Goal: Transaction & Acquisition: Obtain resource

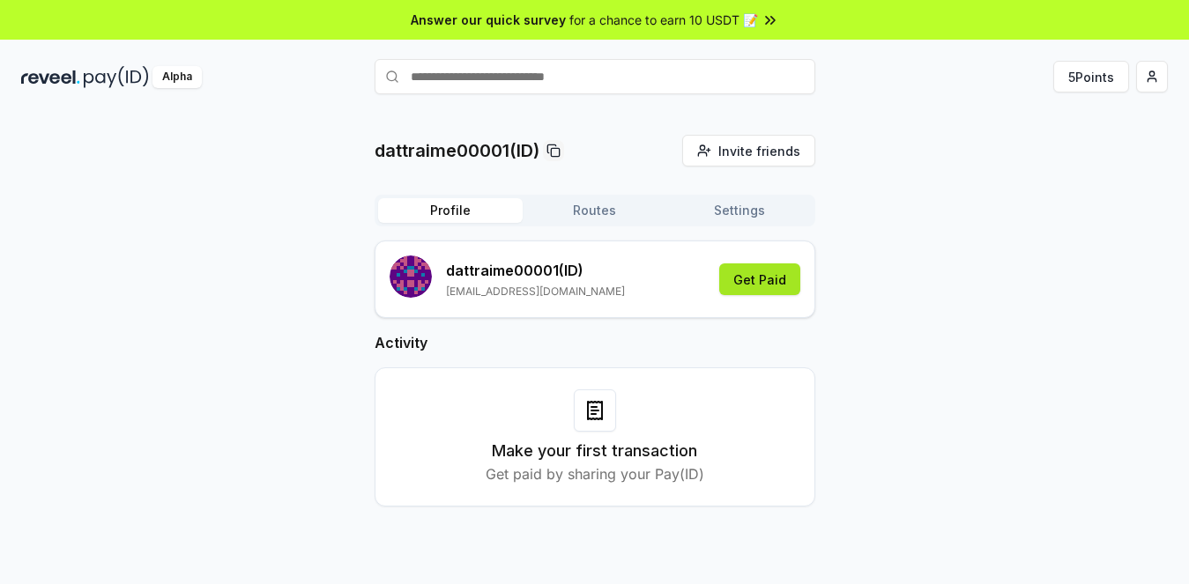
click at [752, 278] on button "Get Paid" at bounding box center [759, 279] width 81 height 32
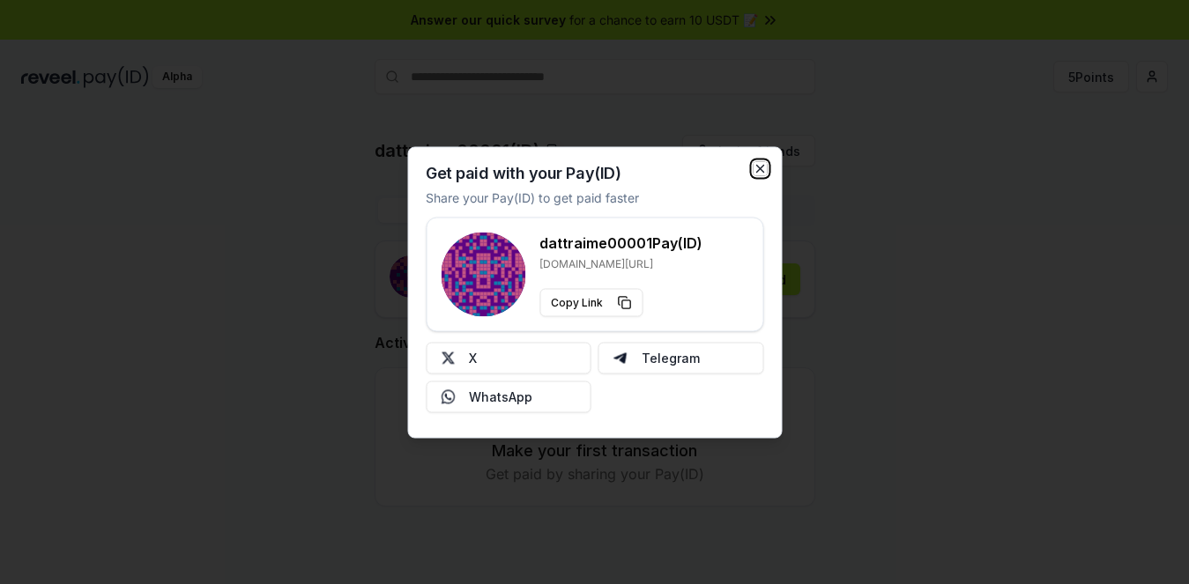
click at [761, 169] on icon "button" at bounding box center [760, 168] width 14 height 14
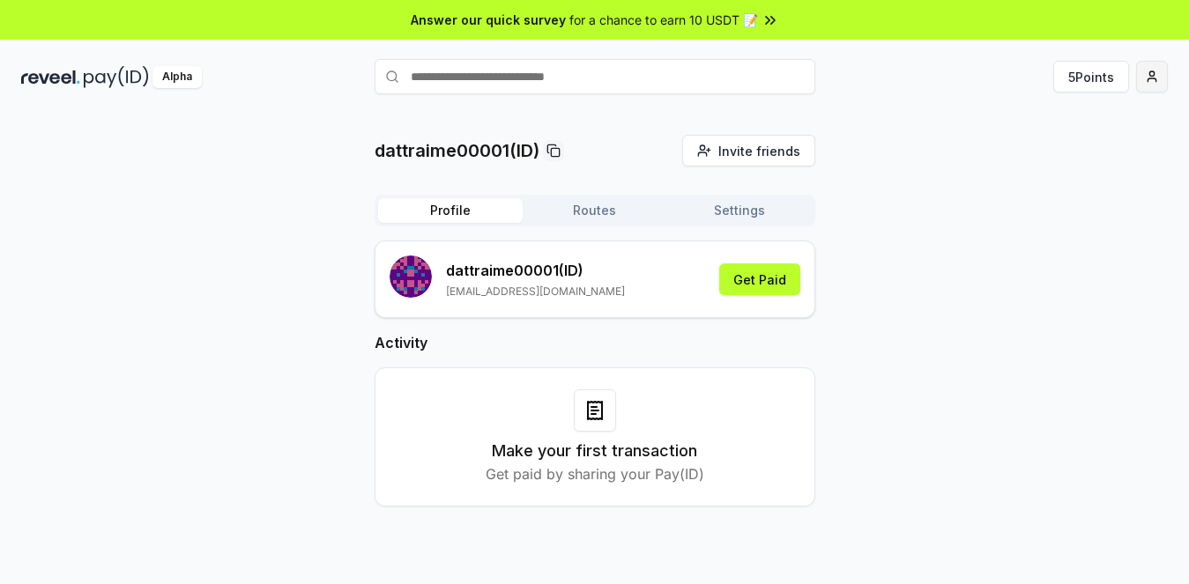
click at [1141, 79] on html "Answer our quick survey for a chance to earn 10 USDT 📝 Alpha 5 Points dattraime…" at bounding box center [594, 292] width 1189 height 584
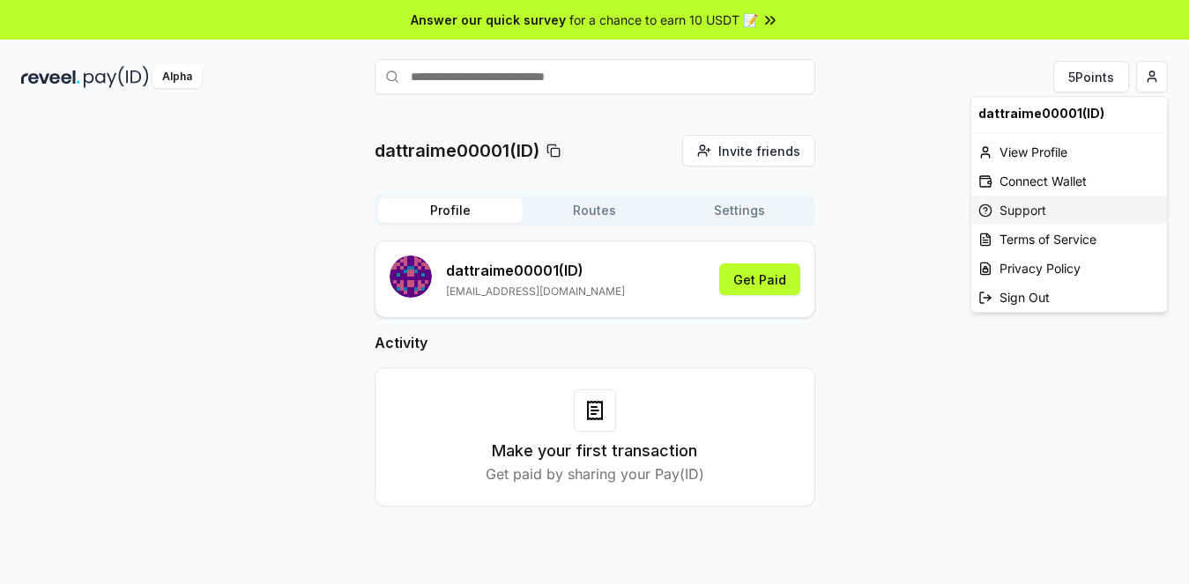
click at [1048, 216] on div "Support" at bounding box center [1069, 210] width 196 height 29
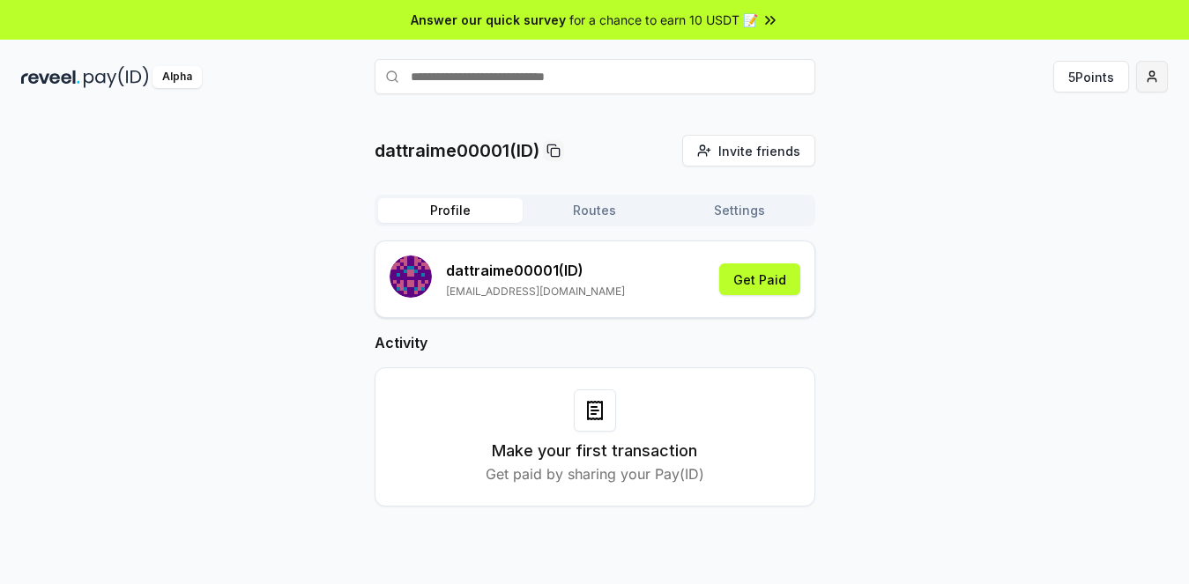
click at [1126, 82] on html "Answer our quick survey for a chance to earn 10 USDT 📝 Alpha 5 Points dattraime…" at bounding box center [594, 292] width 1189 height 584
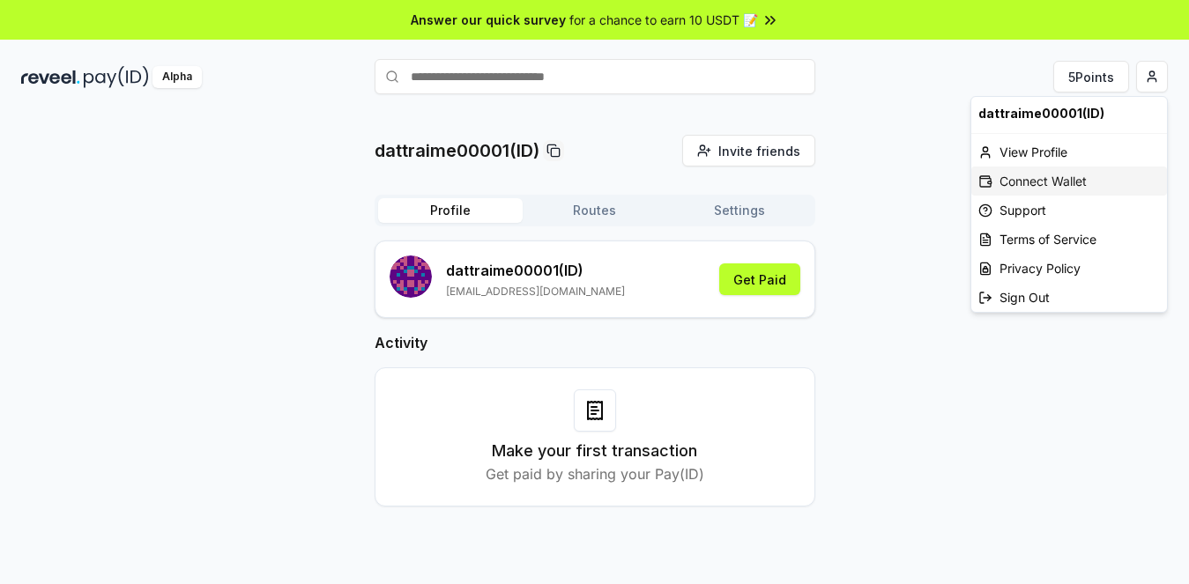
click at [1027, 183] on div "Connect Wallet" at bounding box center [1069, 181] width 196 height 29
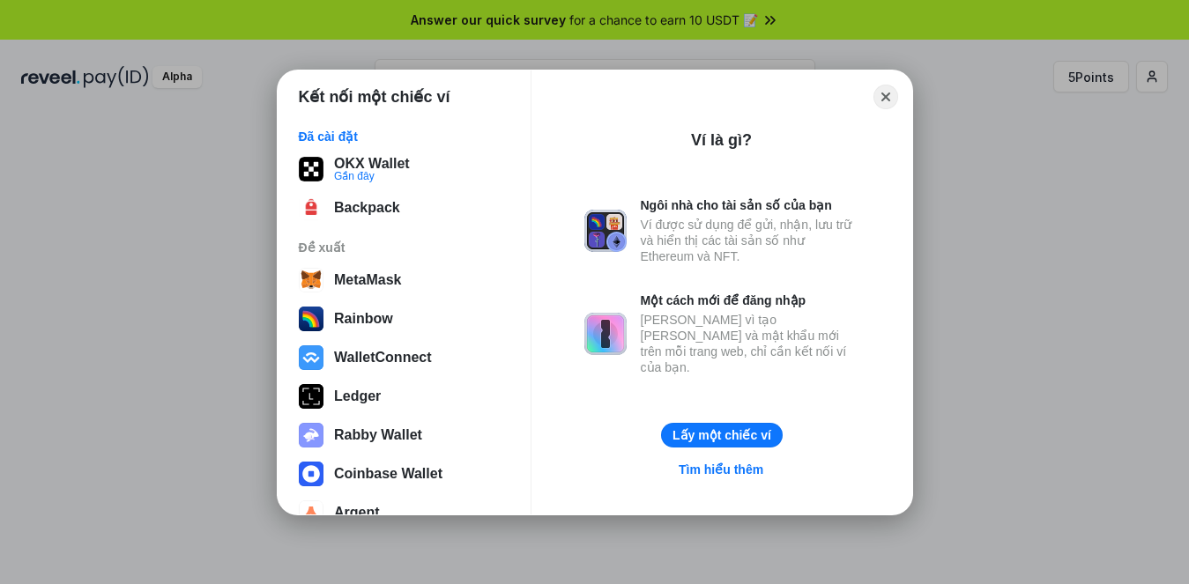
click at [880, 100] on button "Close" at bounding box center [885, 97] width 25 height 25
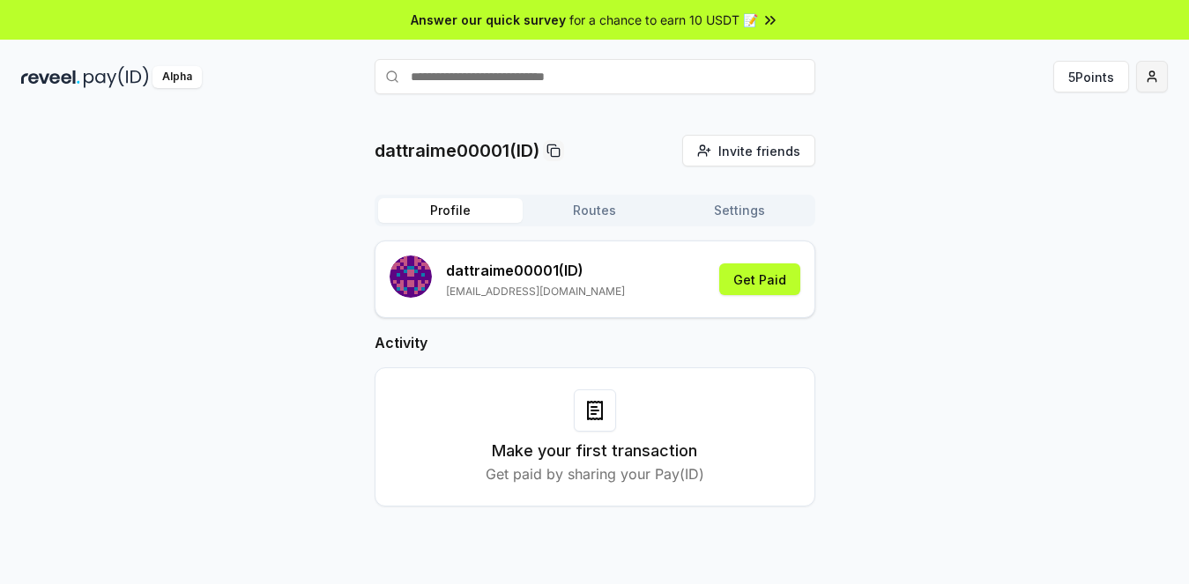
click at [1124, 81] on html "Answer our quick survey for a chance to earn 10 USDT 📝 Alpha 5 Points dattraime…" at bounding box center [594, 292] width 1189 height 584
